Goal: Transaction & Acquisition: Register for event/course

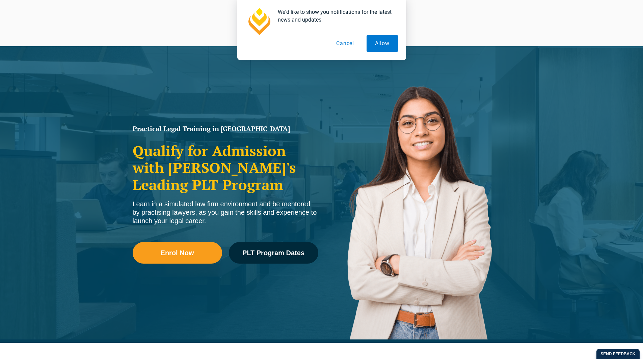
click at [354, 154] on img at bounding box center [417, 202] width 192 height 273
click at [345, 44] on button "Cancel" at bounding box center [345, 43] width 35 height 17
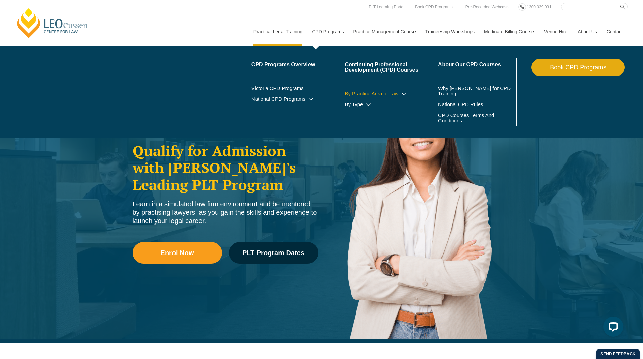
click at [401, 93] on icon at bounding box center [403, 94] width 7 height 5
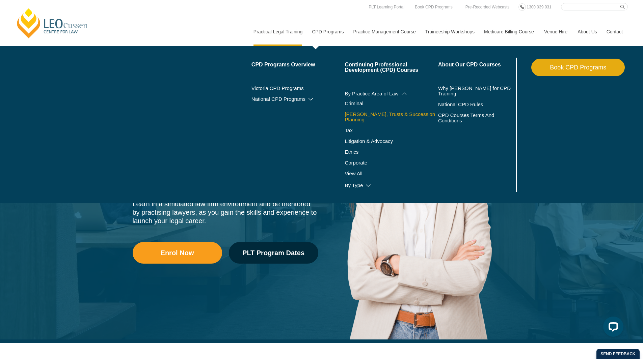
click at [367, 114] on link "[PERSON_NAME], Trusts & Succession Planning" at bounding box center [390, 117] width 93 height 11
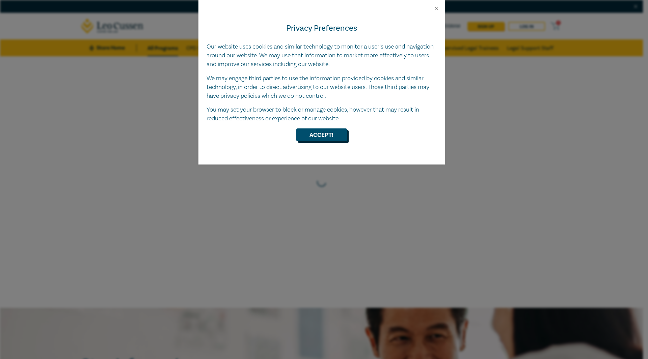
click at [335, 138] on button "Accept!" at bounding box center [321, 135] width 51 height 13
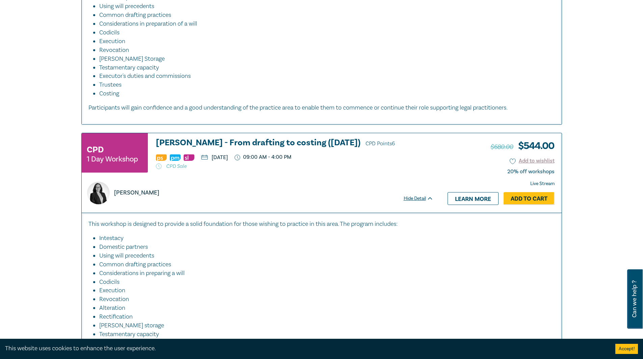
scroll to position [675, 0]
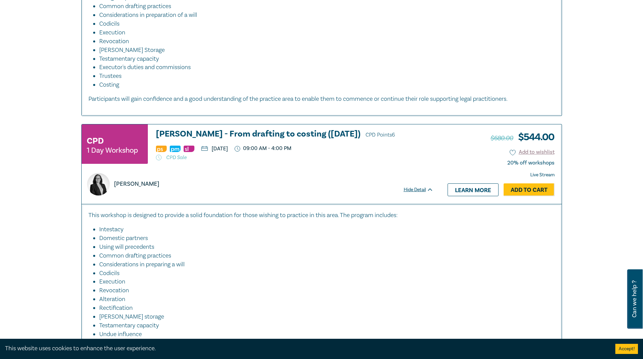
click at [274, 130] on h3 "Wills - From drafting to costing (October 2025) CPD Points 6" at bounding box center [294, 135] width 277 height 10
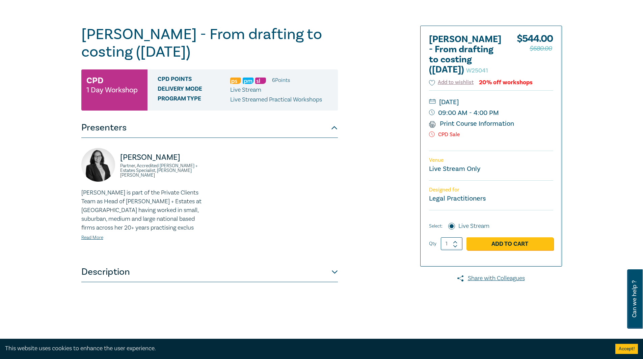
scroll to position [67, 0]
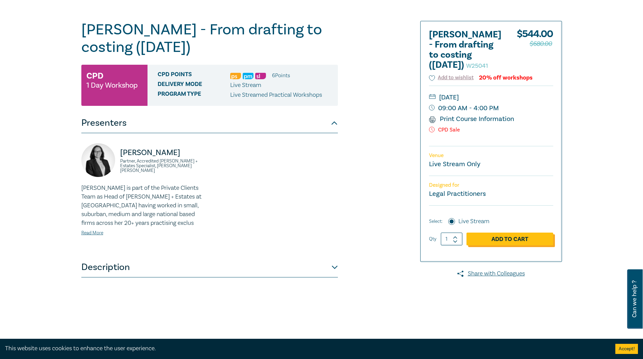
click at [533, 246] on link "Add to Cart" at bounding box center [509, 239] width 87 height 13
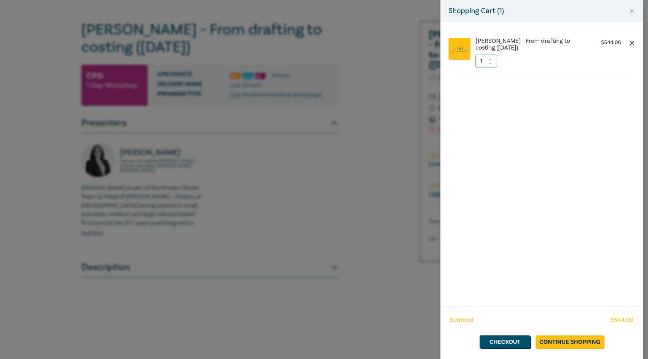
click at [632, 44] on button "button" at bounding box center [631, 42] width 5 height 5
click at [630, 10] on button "Close" at bounding box center [631, 11] width 6 height 6
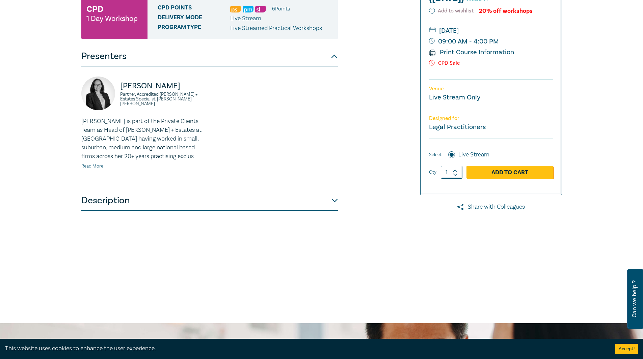
scroll to position [135, 0]
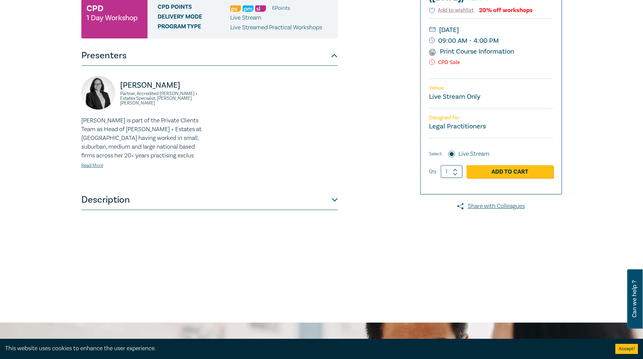
click at [333, 193] on button "Description" at bounding box center [209, 200] width 256 height 20
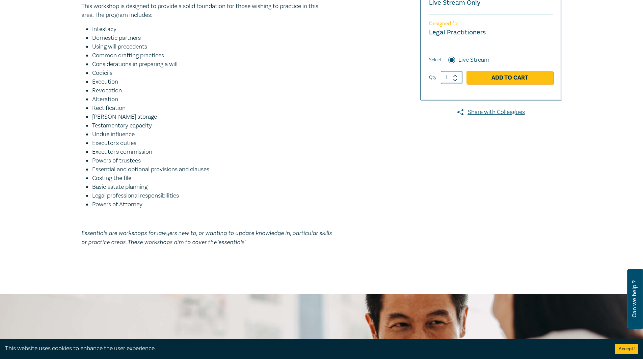
scroll to position [67, 0]
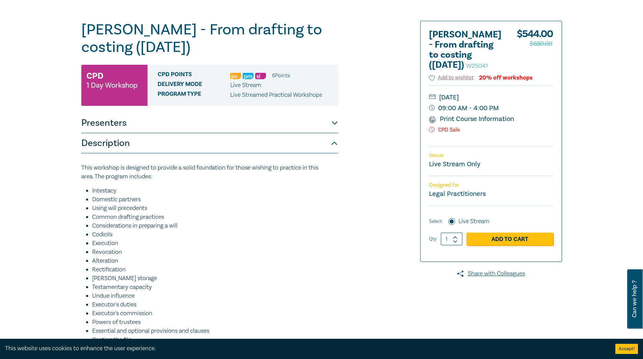
click at [335, 140] on button "Description" at bounding box center [209, 143] width 256 height 20
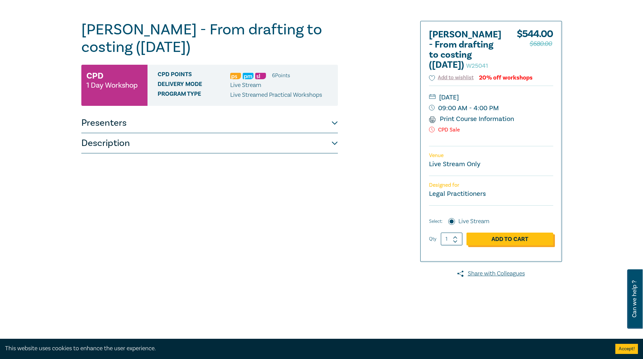
click at [531, 244] on link "Add to Cart" at bounding box center [509, 239] width 87 height 13
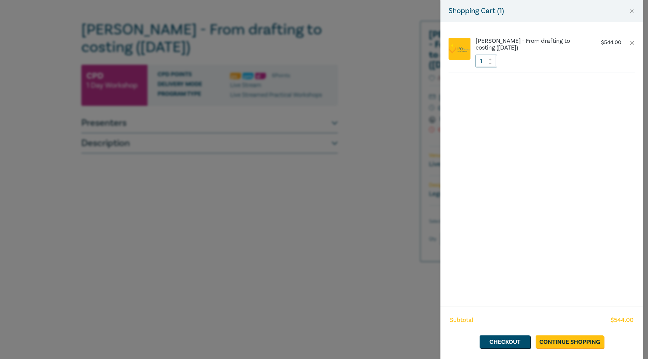
click at [490, 59] on icon at bounding box center [489, 59] width 5 height 3
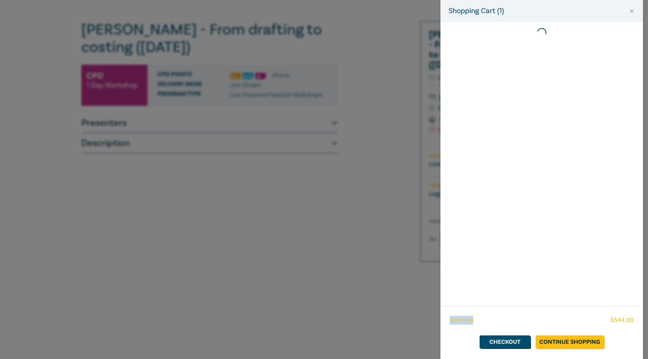
click at [490, 59] on div at bounding box center [541, 164] width 202 height 284
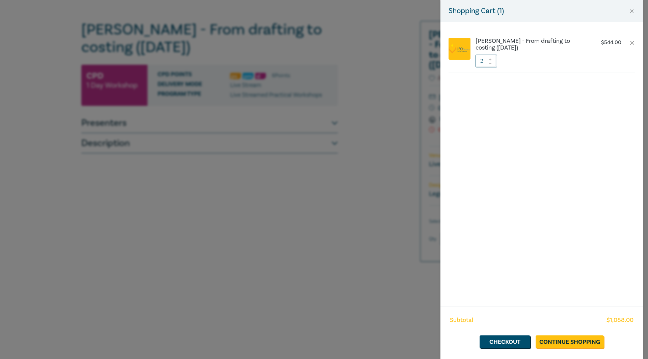
click at [490, 59] on icon at bounding box center [489, 59] width 5 height 3
click at [563, 342] on link "Continue Shopping" at bounding box center [569, 342] width 68 height 13
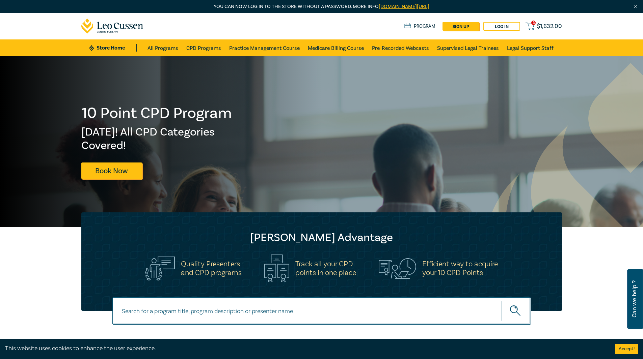
click at [552, 28] on span "$ 1,632.00" at bounding box center [549, 26] width 25 height 7
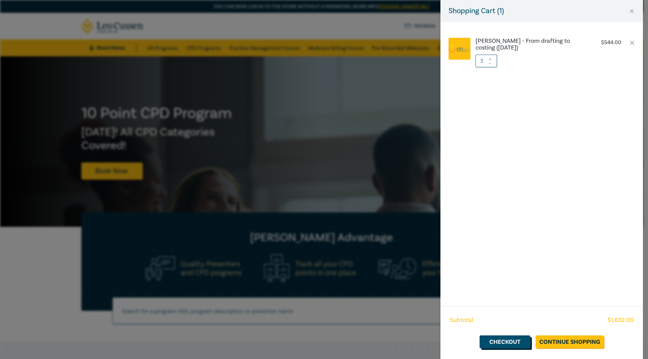
click at [512, 342] on link "Checkout" at bounding box center [504, 342] width 51 height 13
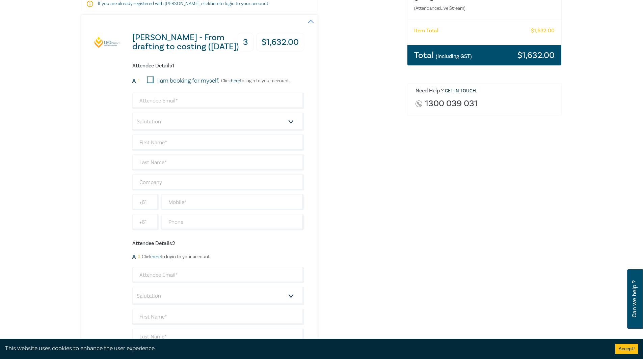
scroll to position [135, 0]
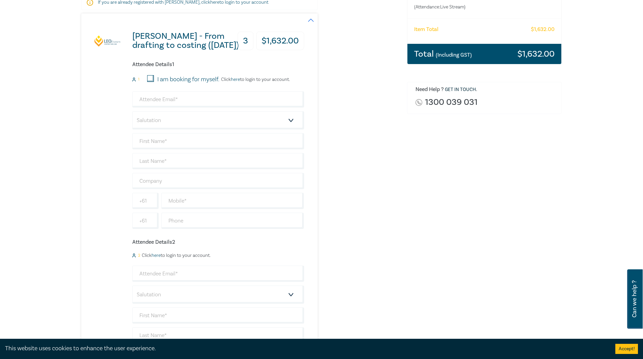
click at [152, 78] on input "I am booking for myself." at bounding box center [150, 78] width 7 height 7
checkbox input "true"
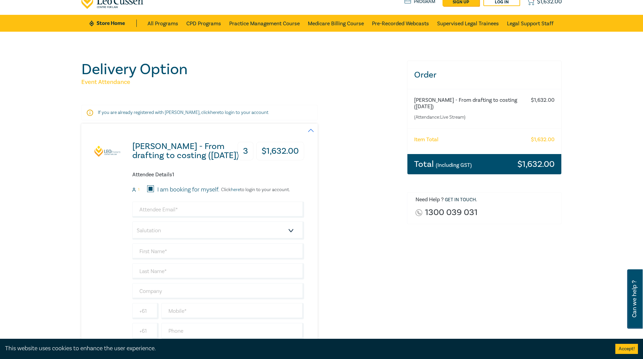
scroll to position [0, 0]
